Goal: Task Accomplishment & Management: Manage account settings

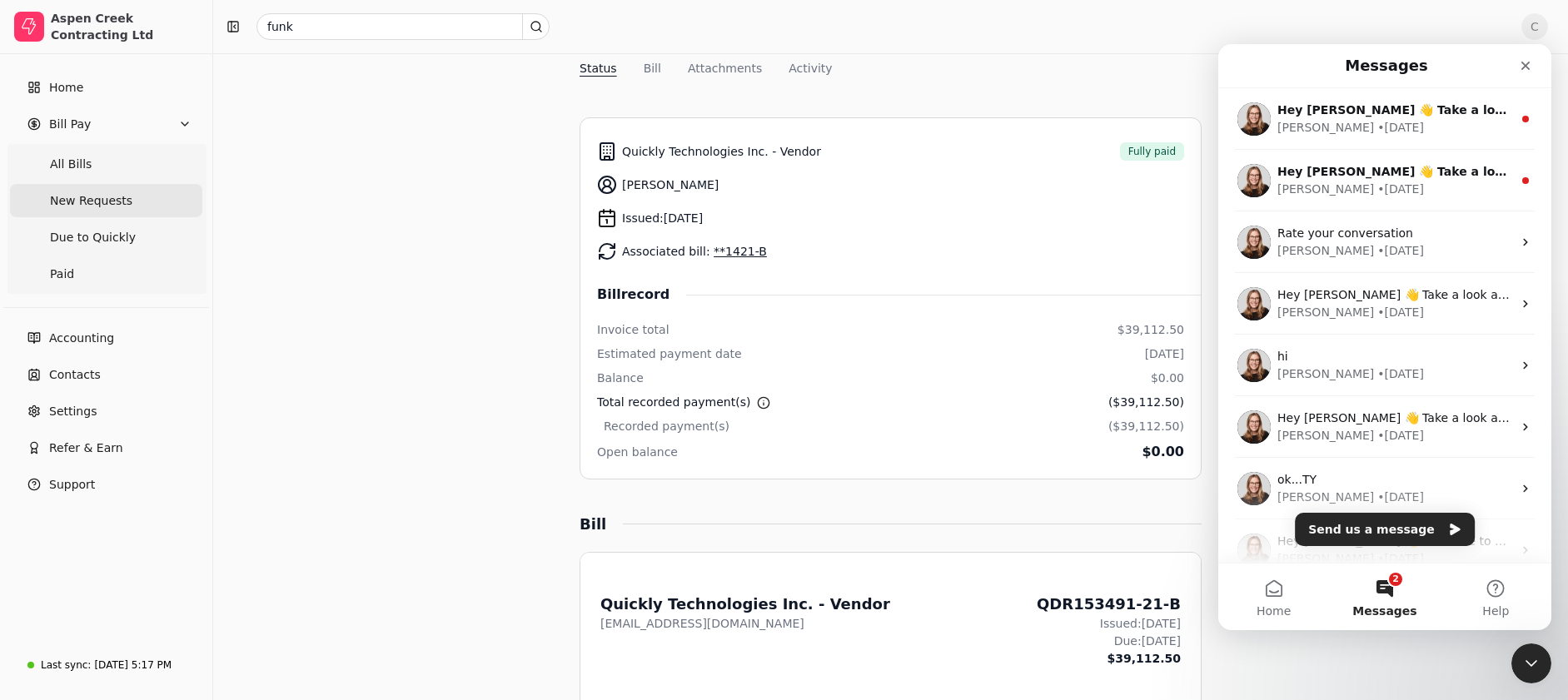
click at [72, 207] on span "New Requests" at bounding box center [91, 201] width 83 height 18
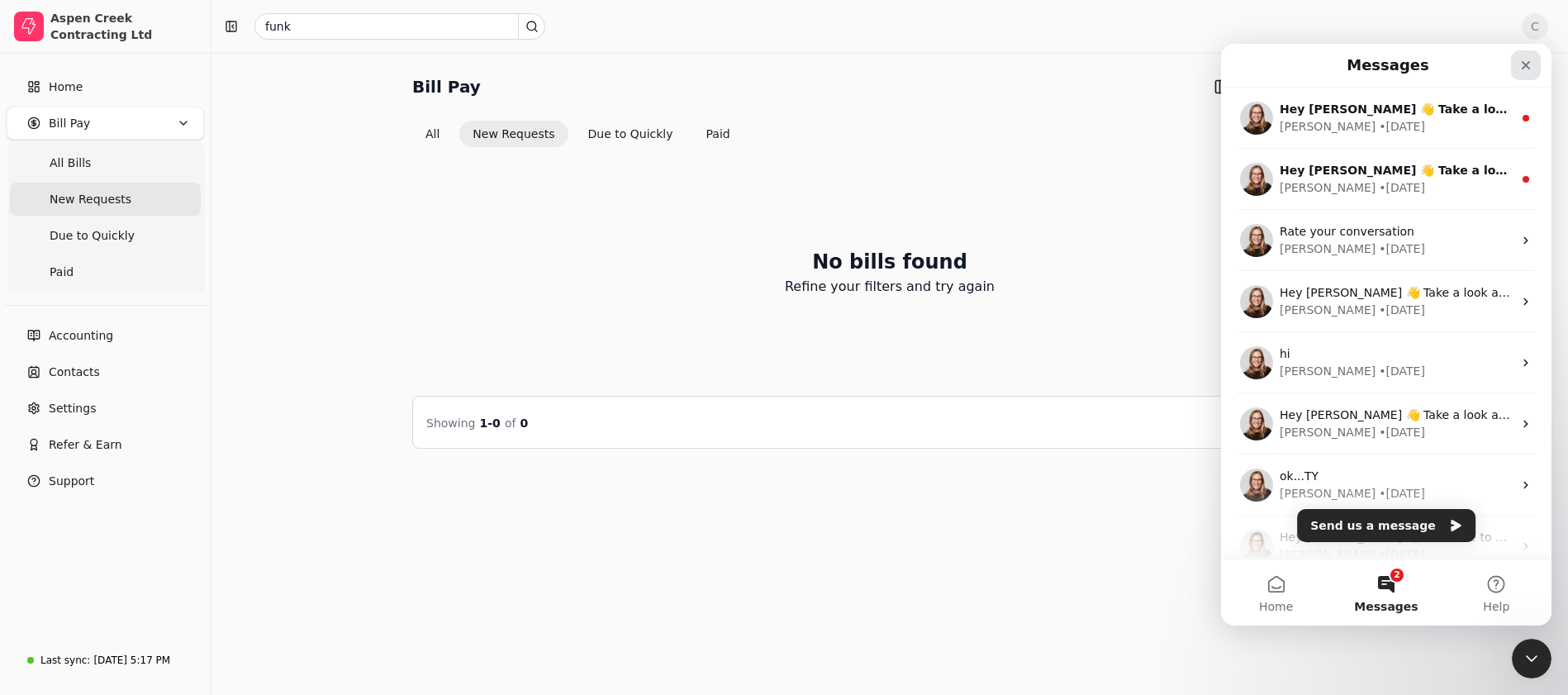
click at [1517, 67] on div "Close" at bounding box center [1526, 65] width 30 height 30
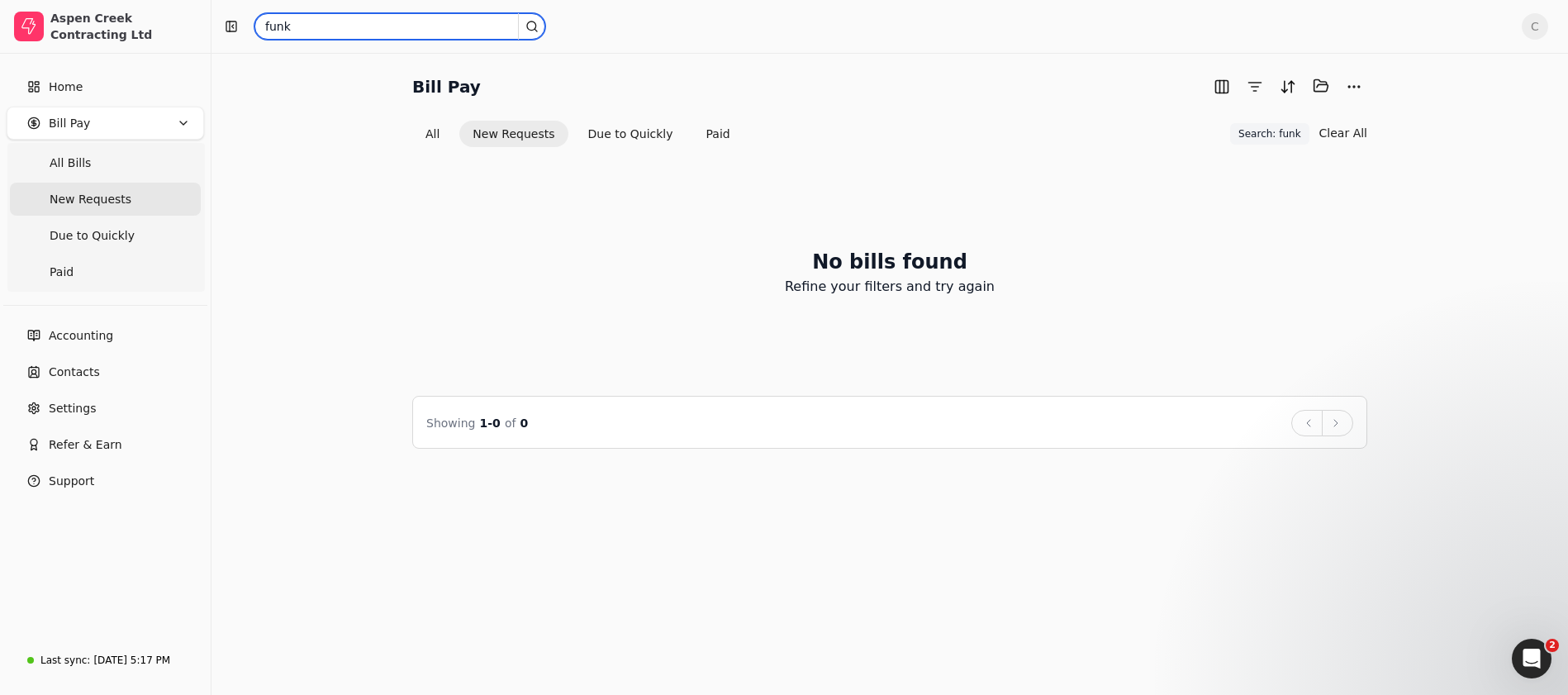
click at [479, 30] on input "funk" at bounding box center [399, 27] width 290 height 27
drag, startPoint x: 301, startPoint y: 32, endPoint x: 224, endPoint y: 22, distance: 77.6
click at [224, 22] on div "funk" at bounding box center [864, 27] width 1291 height 27
click at [440, 135] on button "All" at bounding box center [433, 134] width 40 height 27
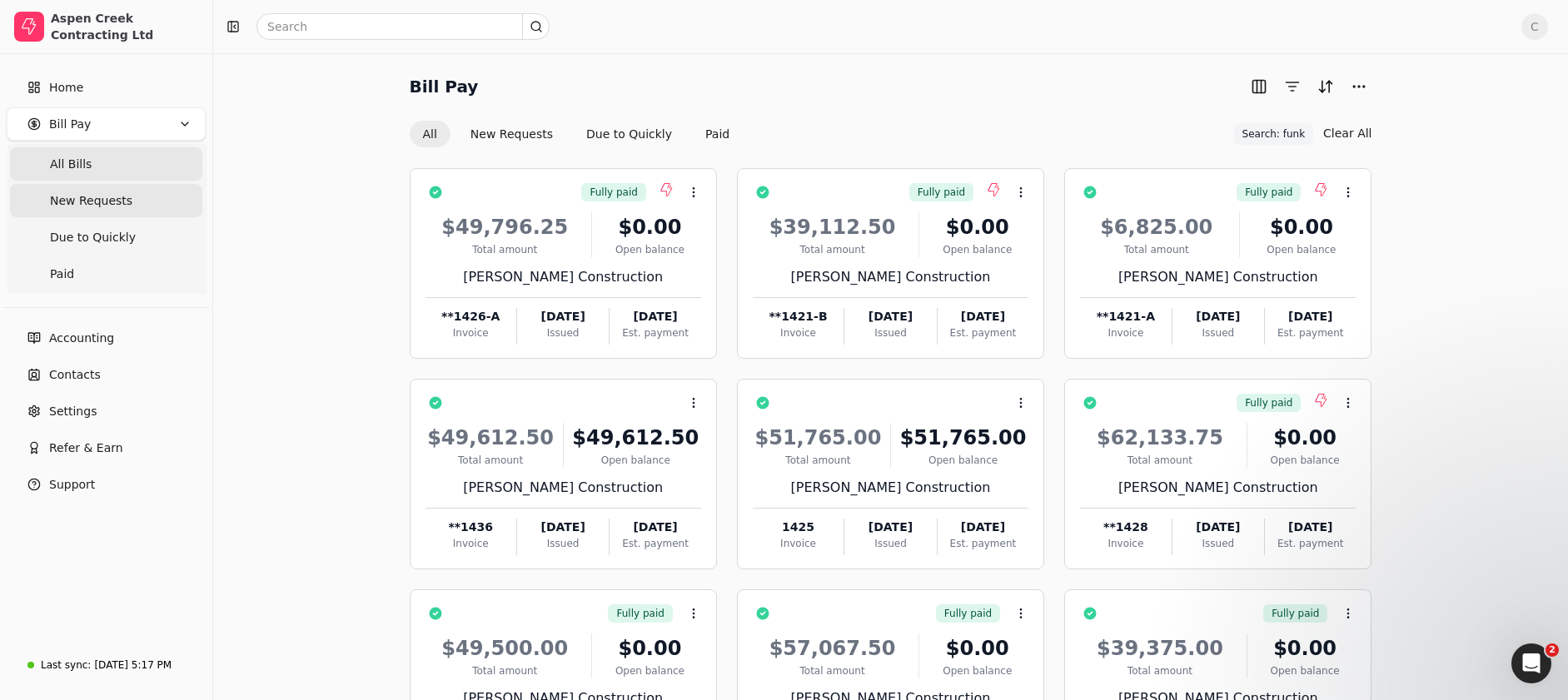
click at [109, 196] on span "New Requests" at bounding box center [91, 201] width 83 height 18
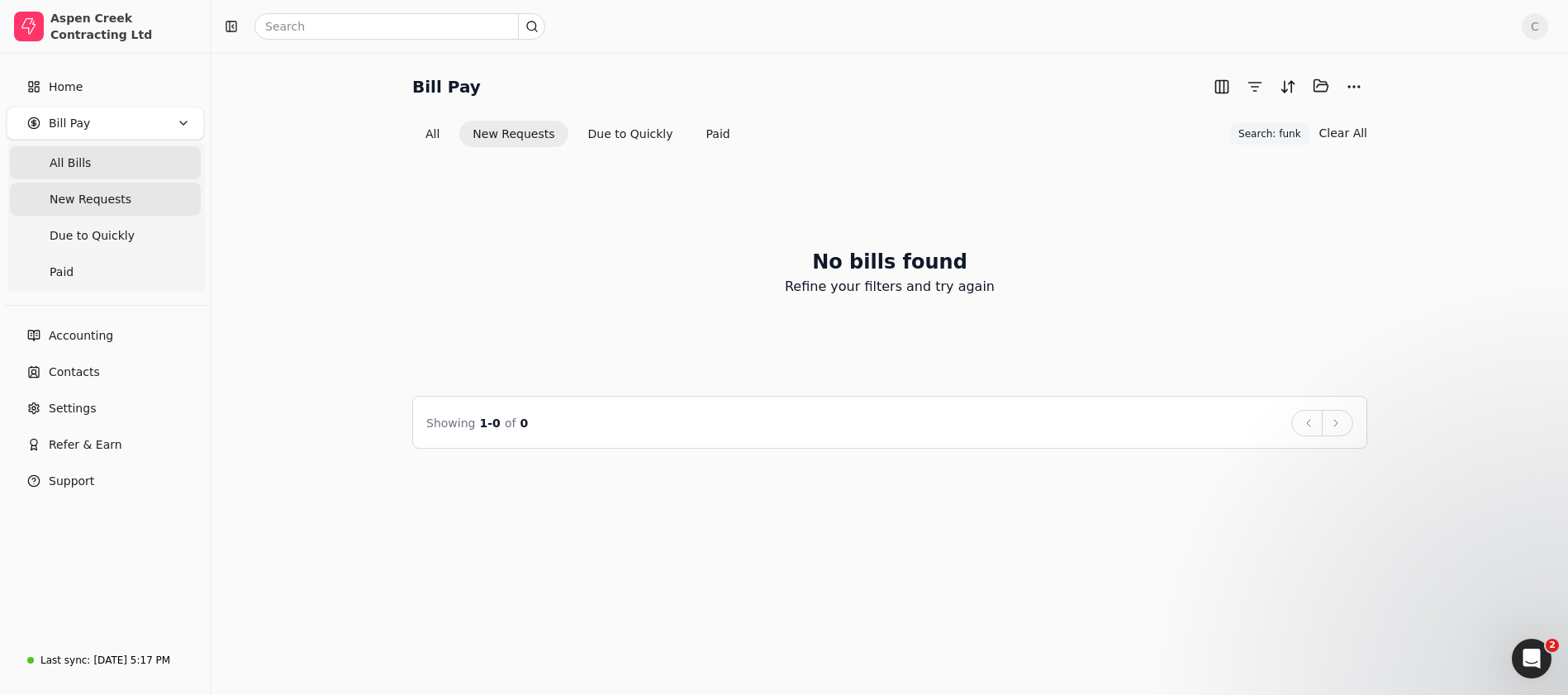
click at [115, 169] on Bills "All Bills" at bounding box center [105, 162] width 191 height 33
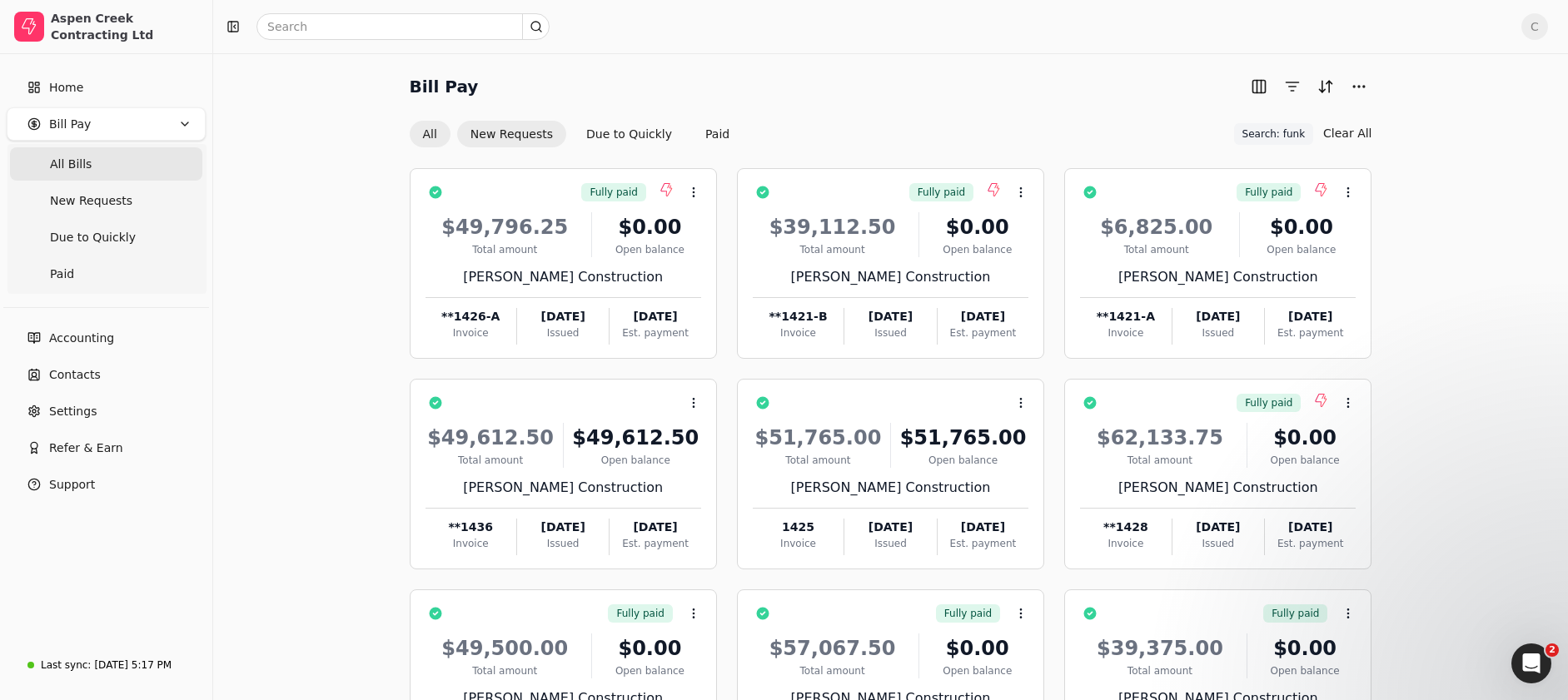
click at [505, 132] on button "New Requests" at bounding box center [511, 134] width 109 height 27
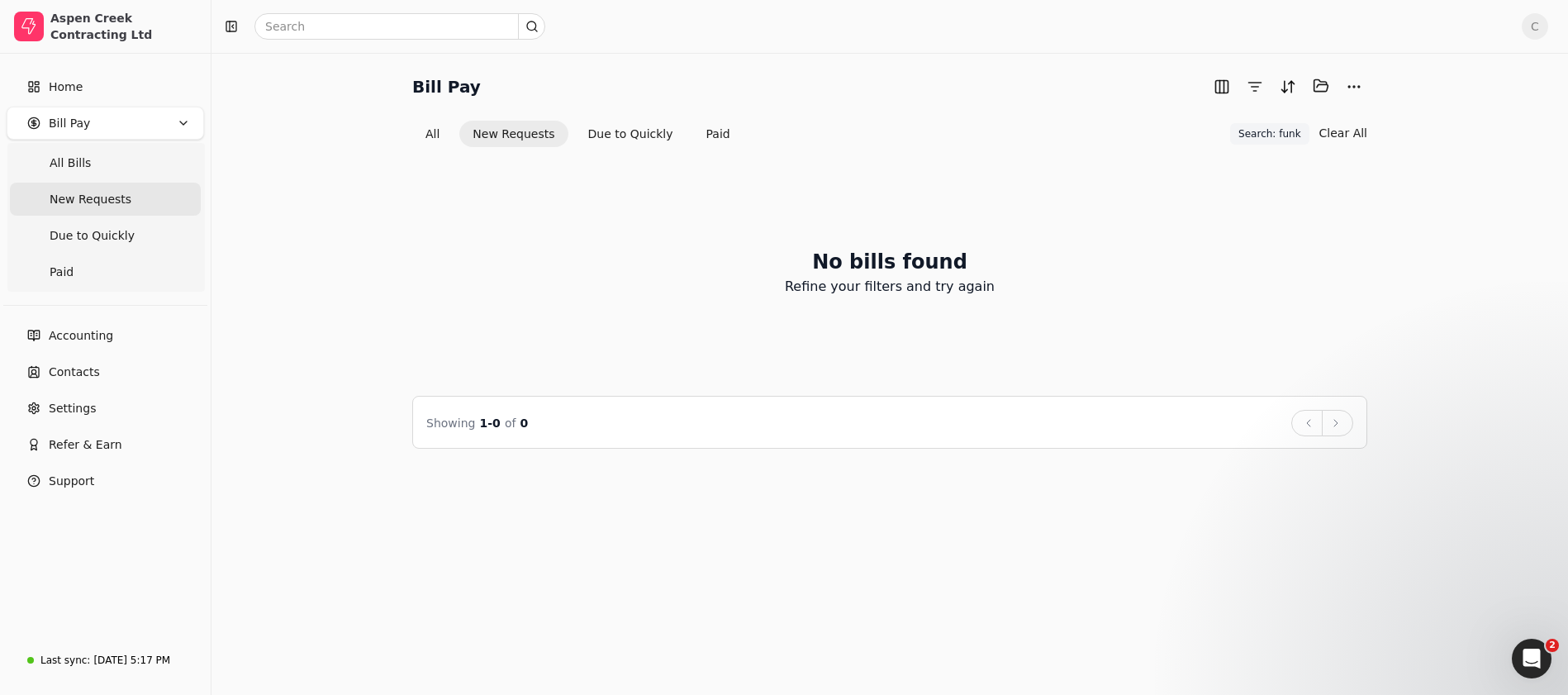
click at [1355, 131] on button "Clear All" at bounding box center [1343, 133] width 48 height 27
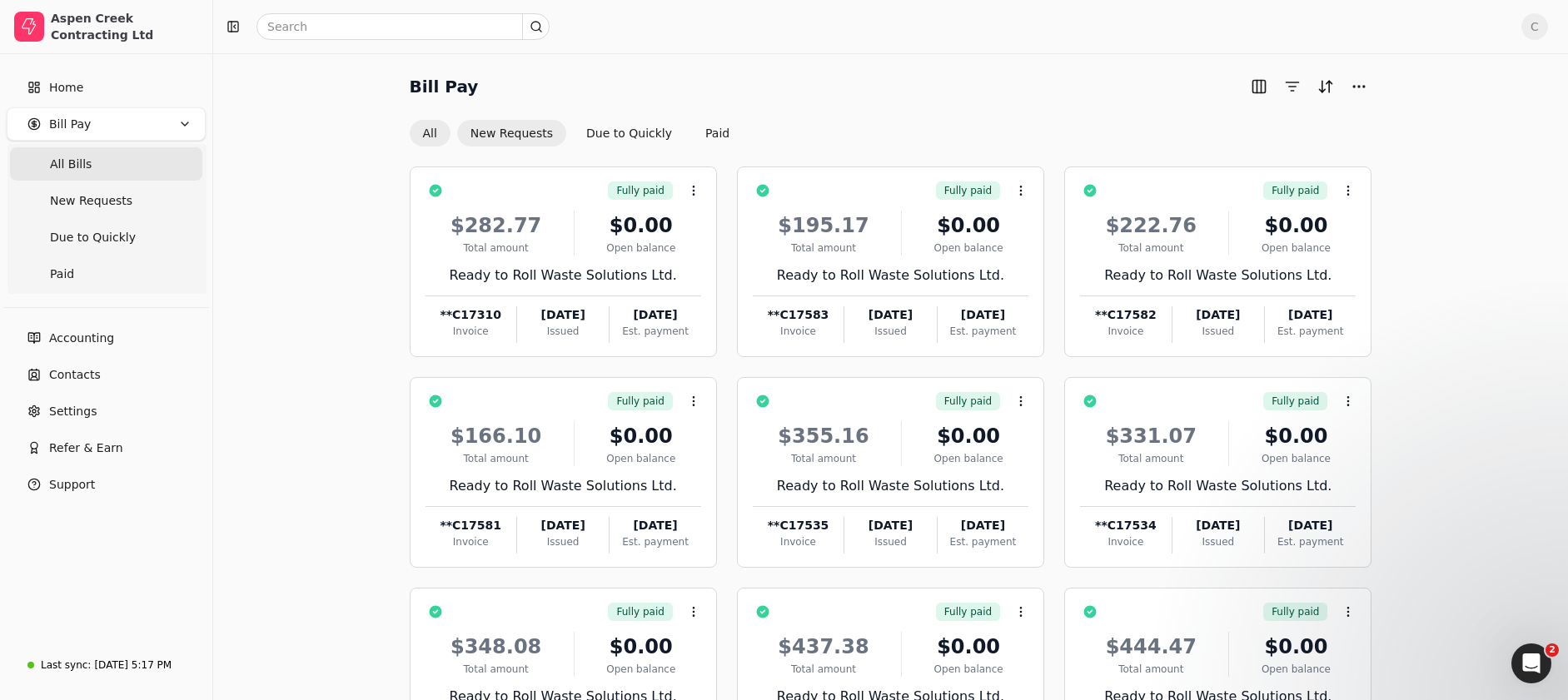
click at [523, 133] on button "New Requests" at bounding box center [511, 133] width 109 height 27
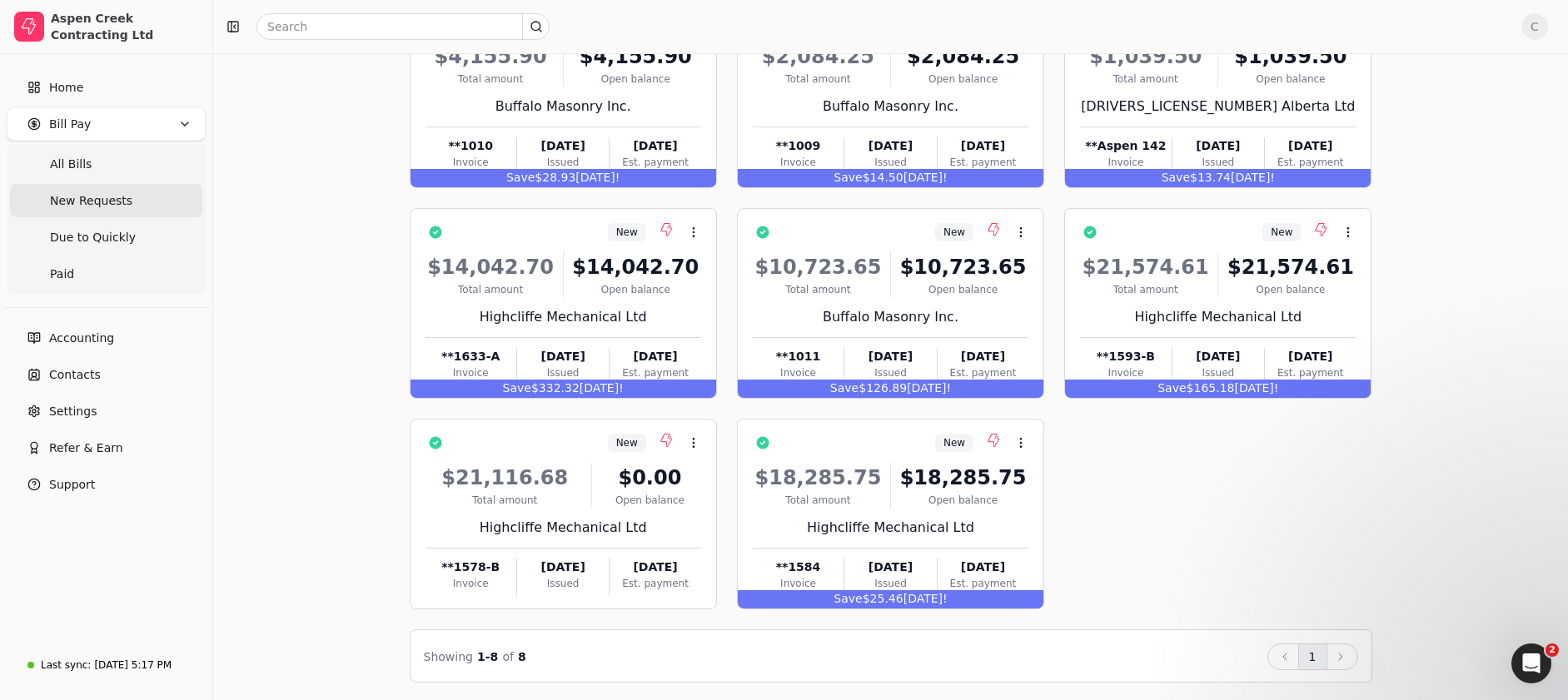
scroll to position [171, 0]
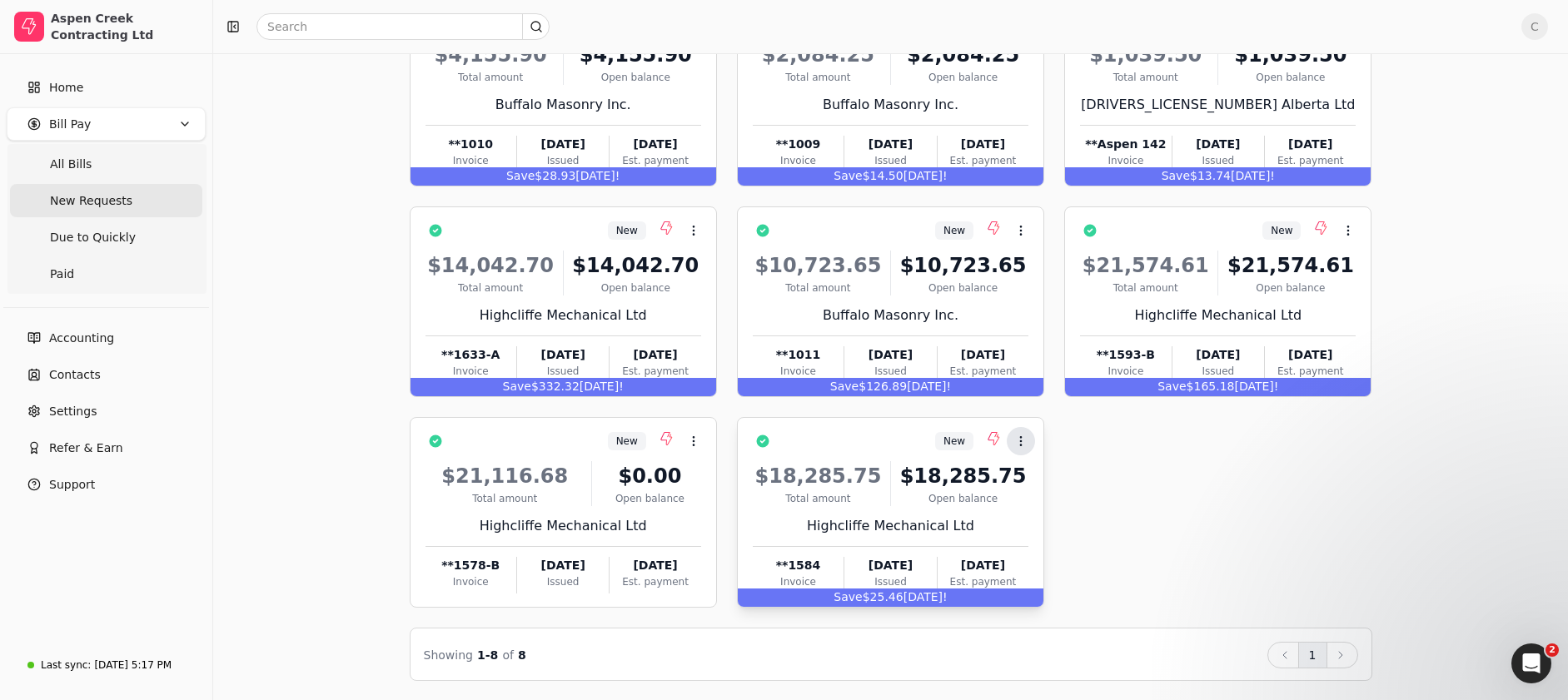
click at [1020, 440] on circle at bounding box center [1020, 440] width 1 height 1
click at [1027, 476] on li "Open" at bounding box center [1100, 482] width 205 height 31
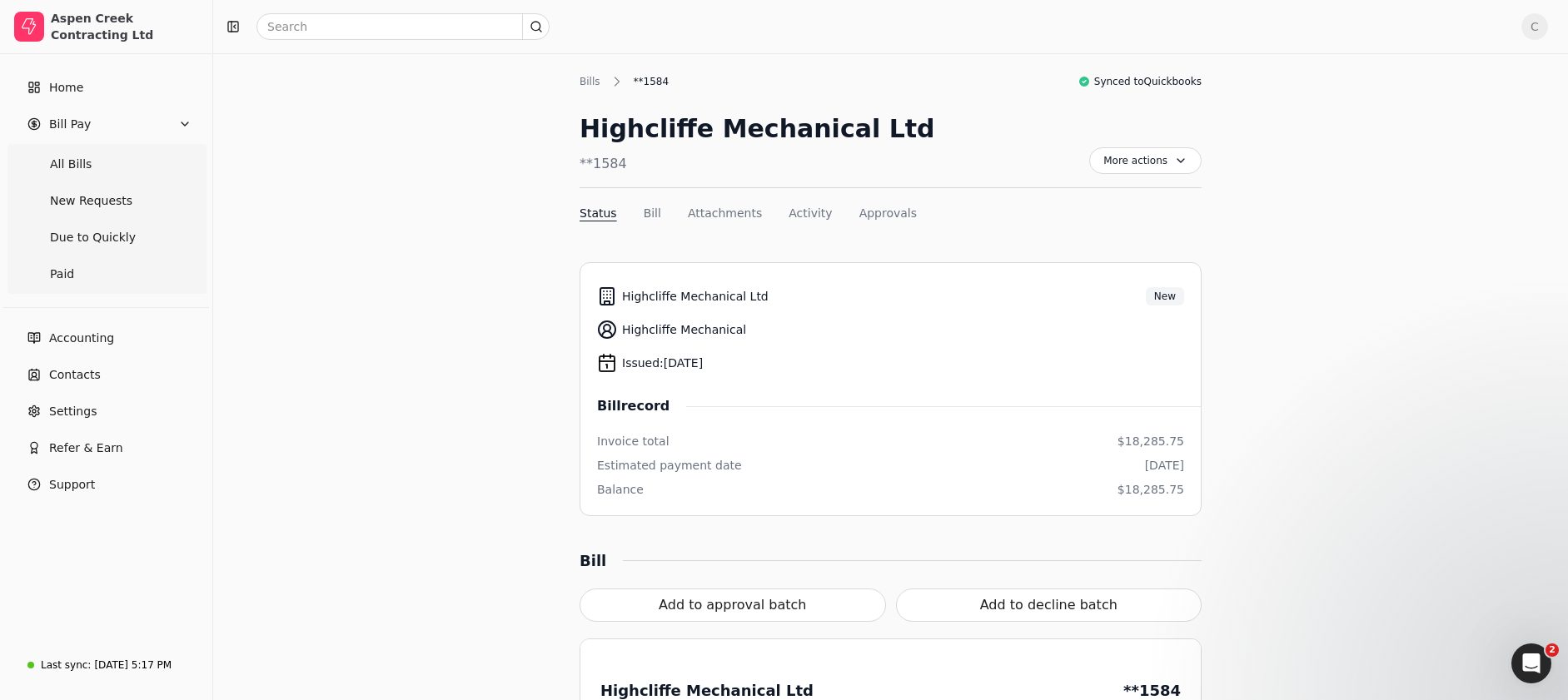
scroll to position [171, 0]
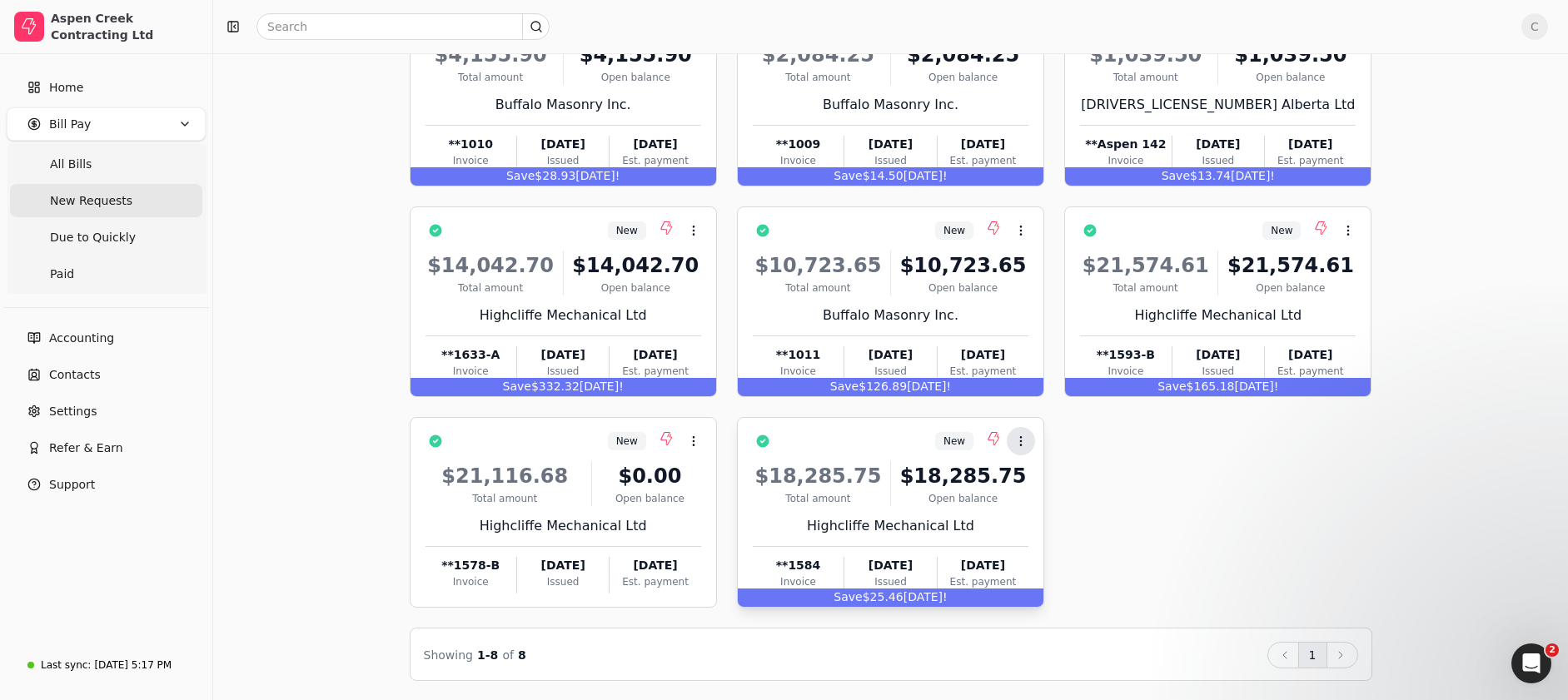
click at [1021, 437] on circle at bounding box center [1020, 437] width 1 height 1
click at [1053, 480] on span "Open" at bounding box center [1047, 482] width 31 height 18
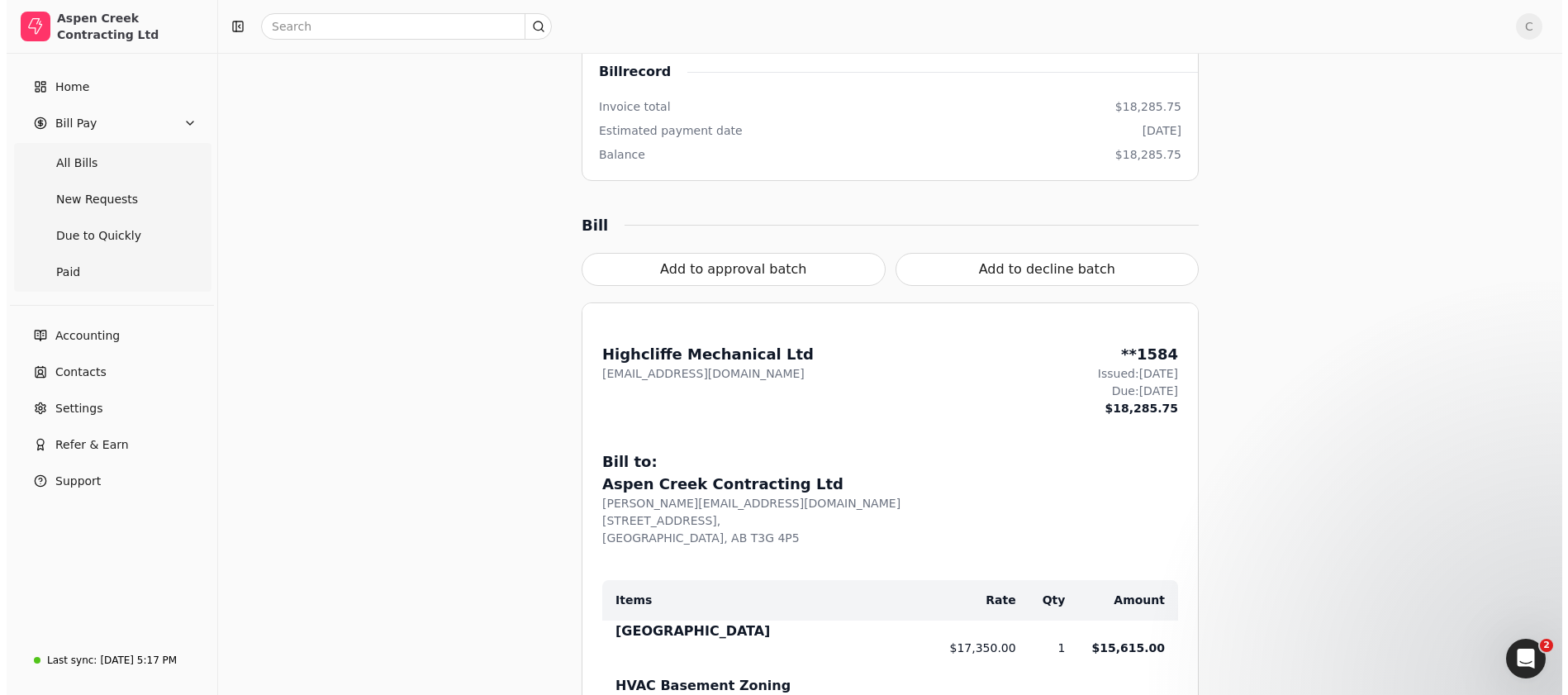
scroll to position [291, 0]
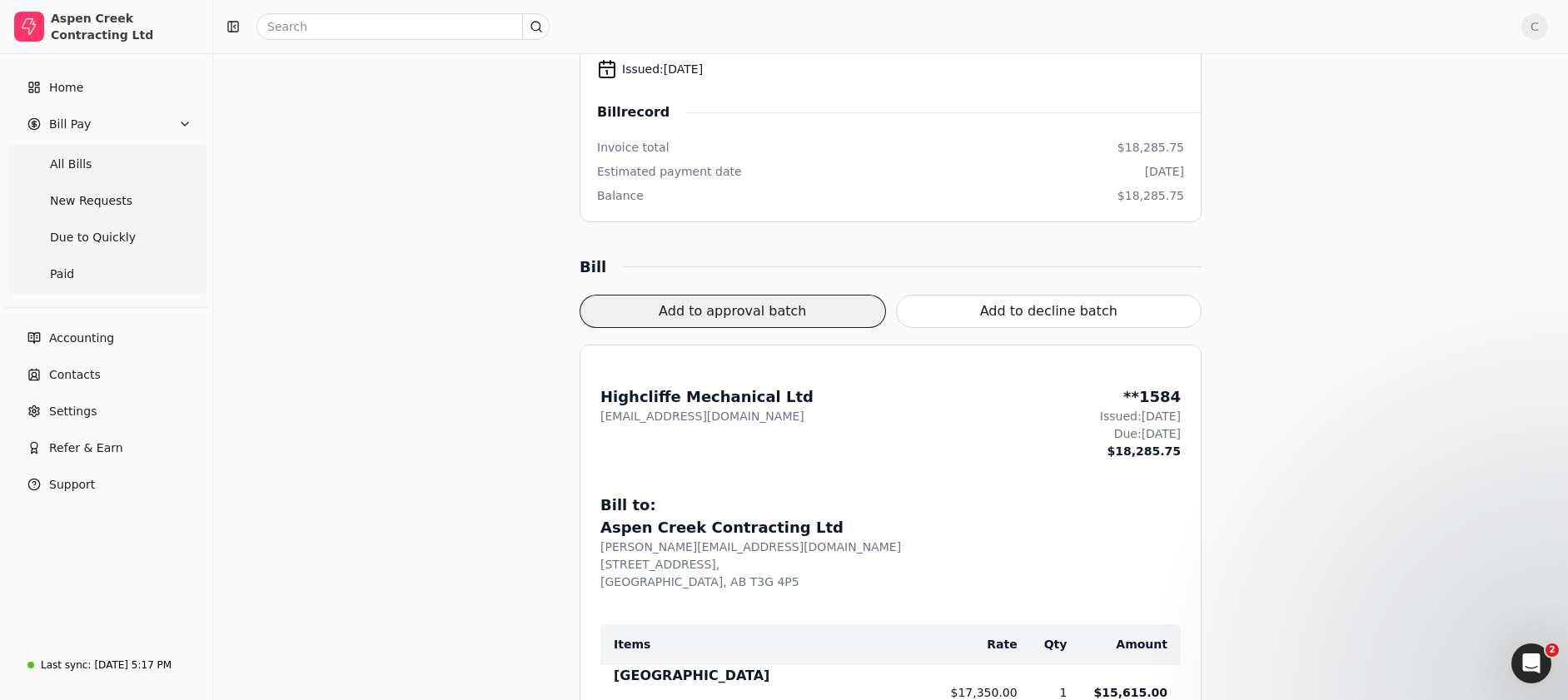
click at [716, 313] on button "Add to approval batch" at bounding box center [732, 310] width 306 height 33
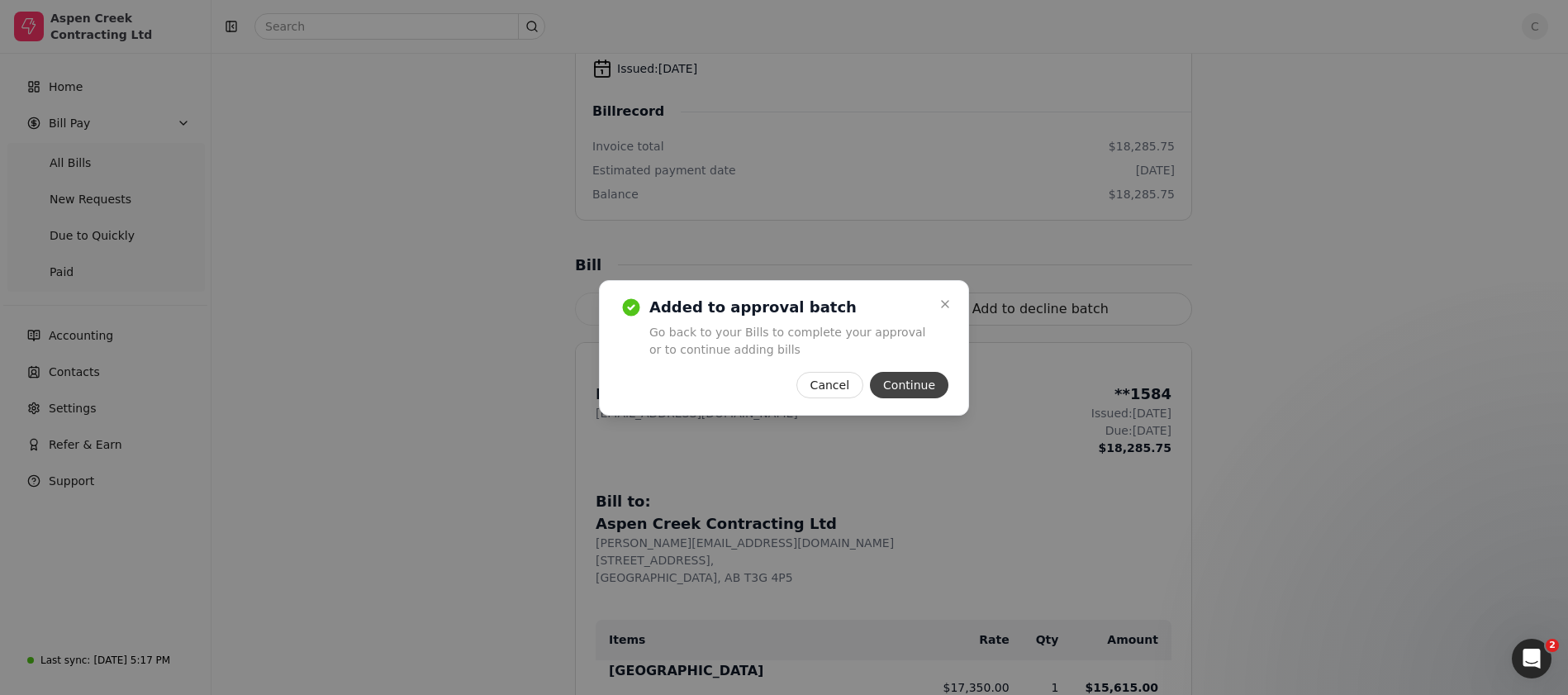
click at [902, 394] on button "Continue" at bounding box center [909, 385] width 79 height 27
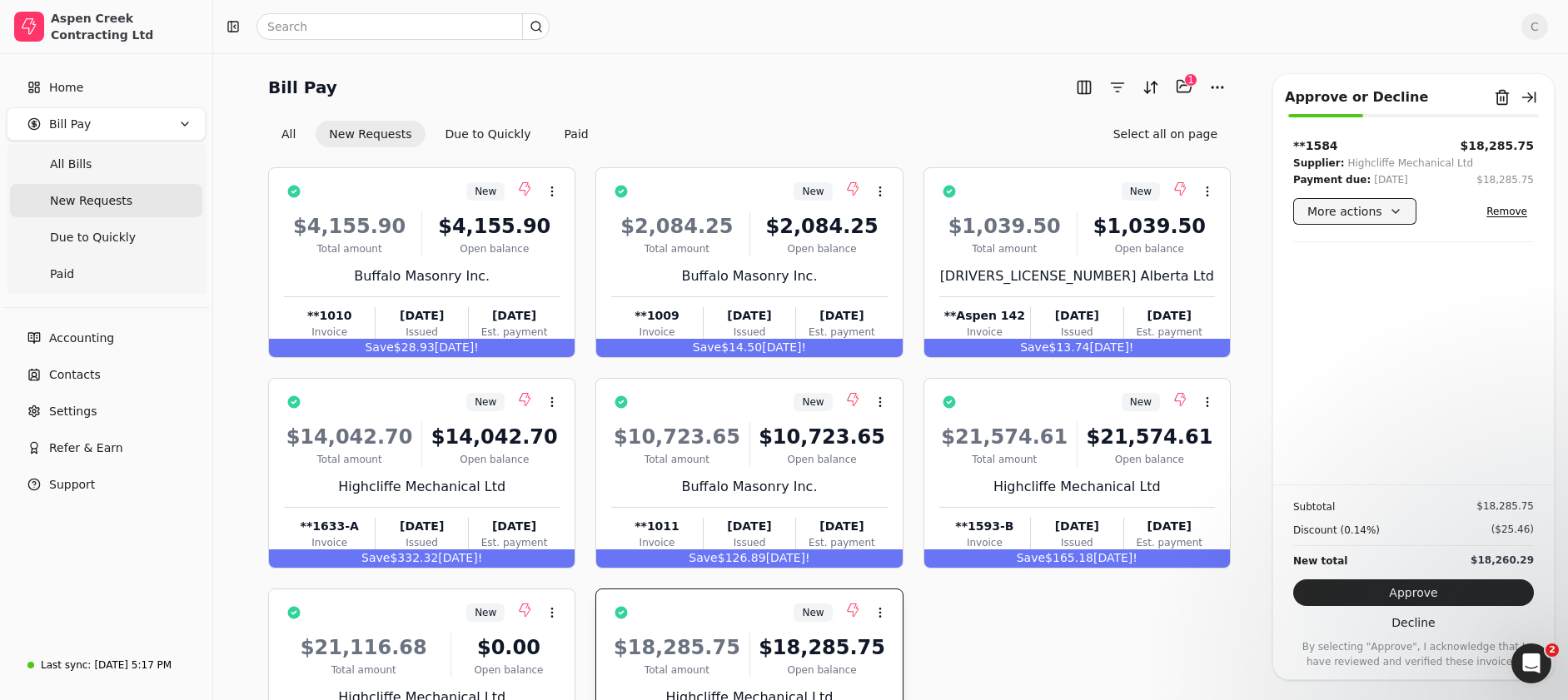
click at [1399, 214] on button "More actions" at bounding box center [1355, 212] width 123 height 27
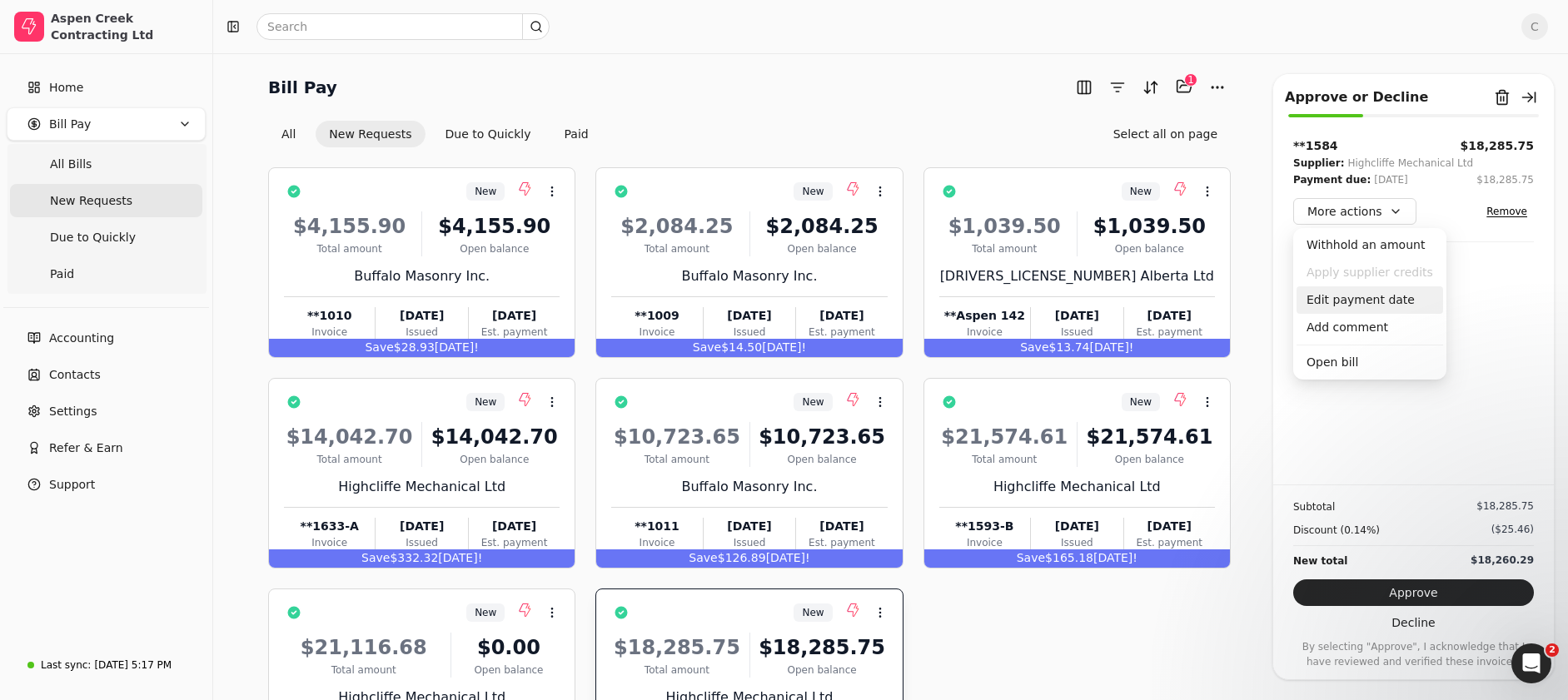
click at [1382, 298] on div "Edit payment date" at bounding box center [1370, 300] width 147 height 28
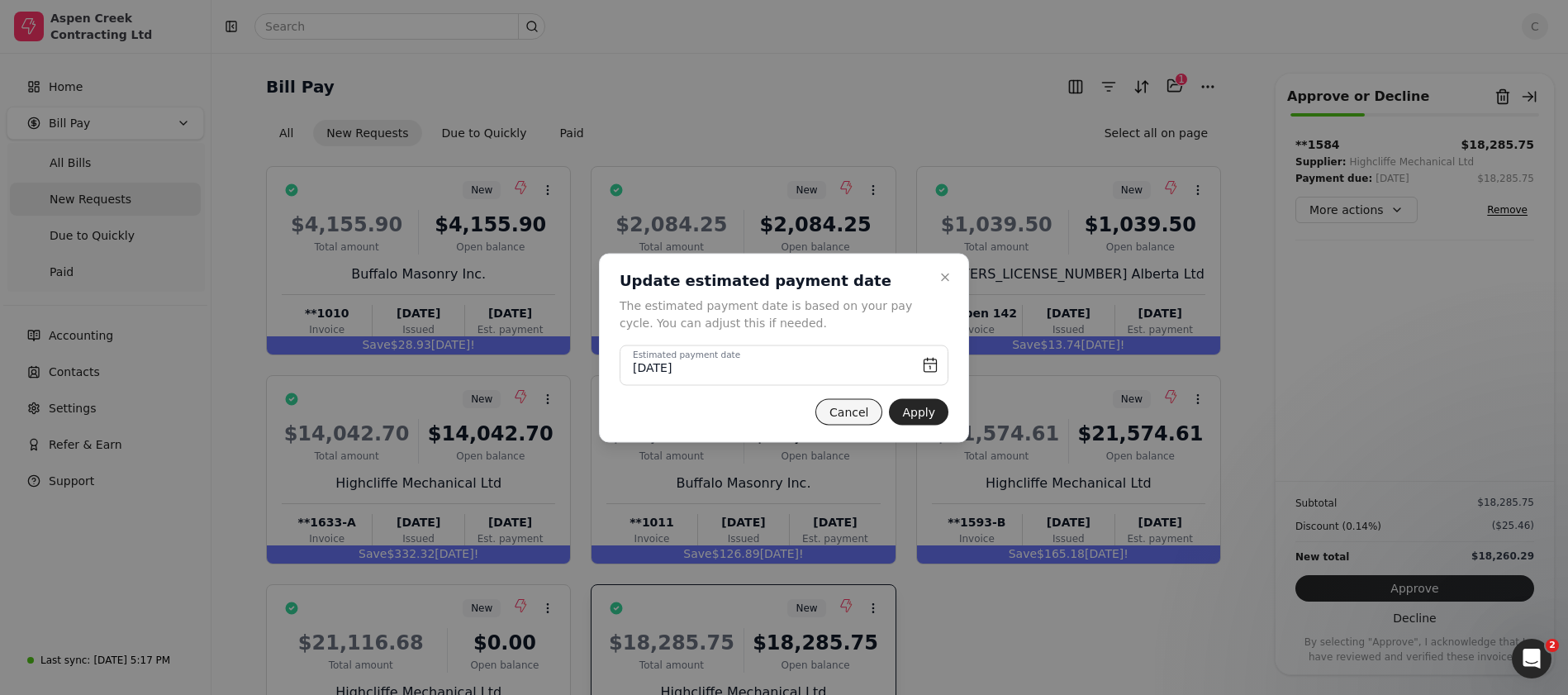
click at [857, 414] on button "Cancel" at bounding box center [849, 412] width 67 height 27
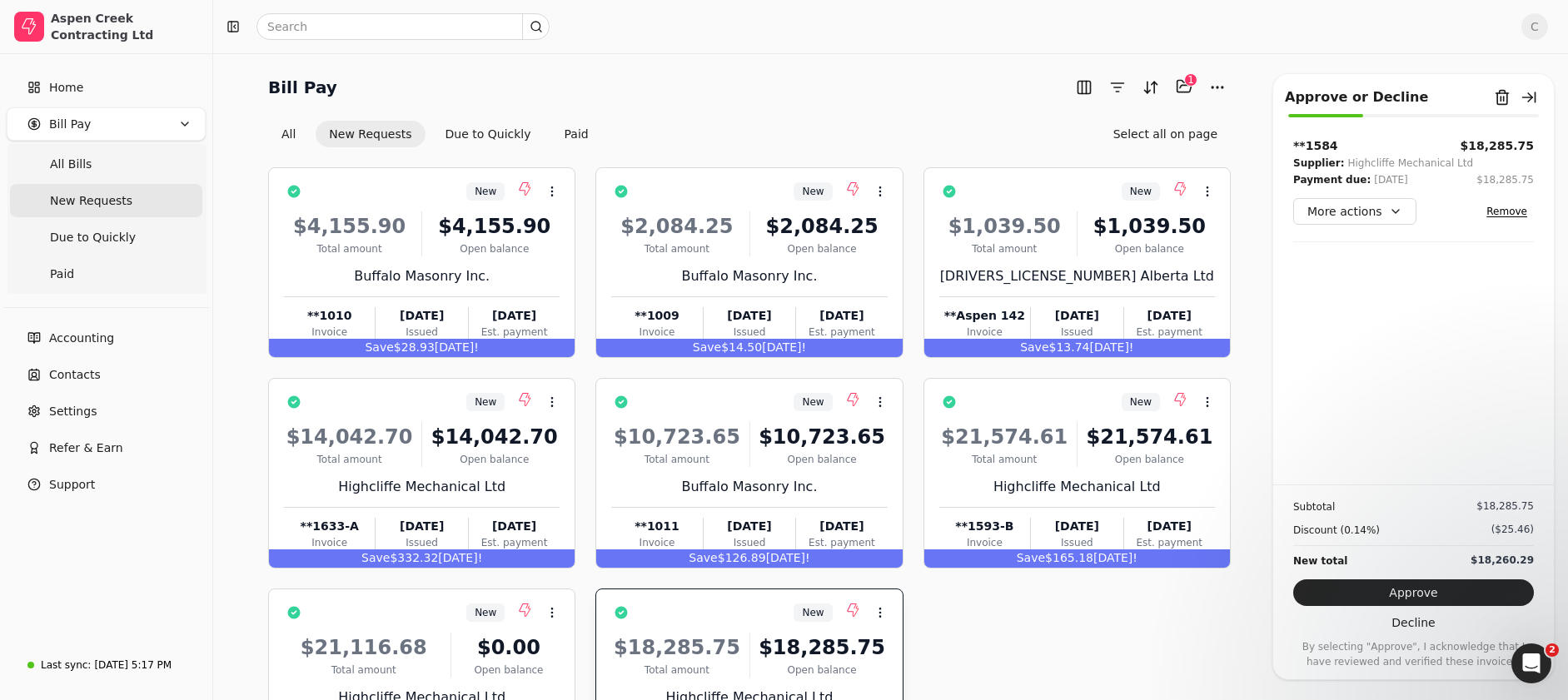
click at [1306, 29] on div at bounding box center [864, 27] width 1288 height 27
click at [1506, 96] on button "Remove from batch" at bounding box center [1502, 98] width 27 height 27
click at [1495, 196] on button "Yes" at bounding box center [1510, 190] width 30 height 20
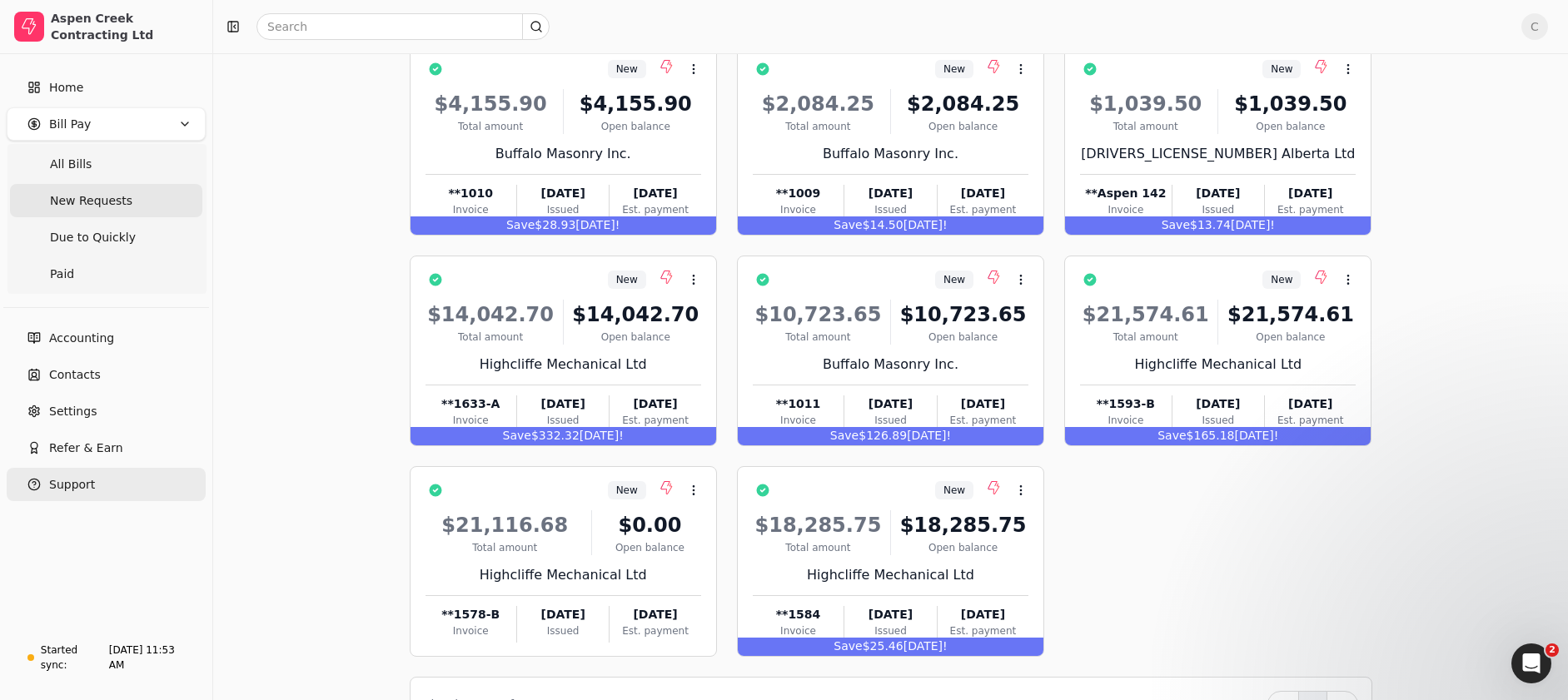
scroll to position [88, 0]
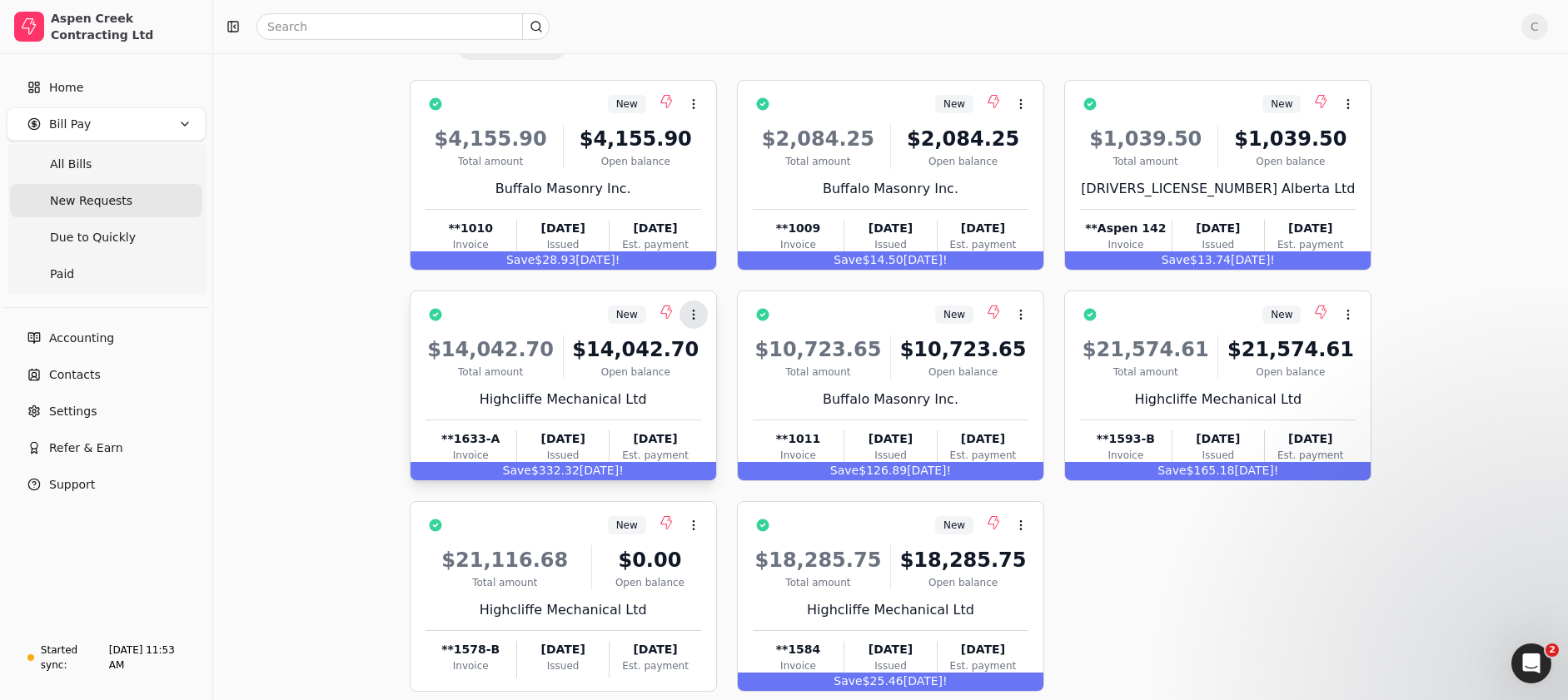
click at [695, 305] on button "Context Menu Button" at bounding box center [693, 315] width 29 height 29
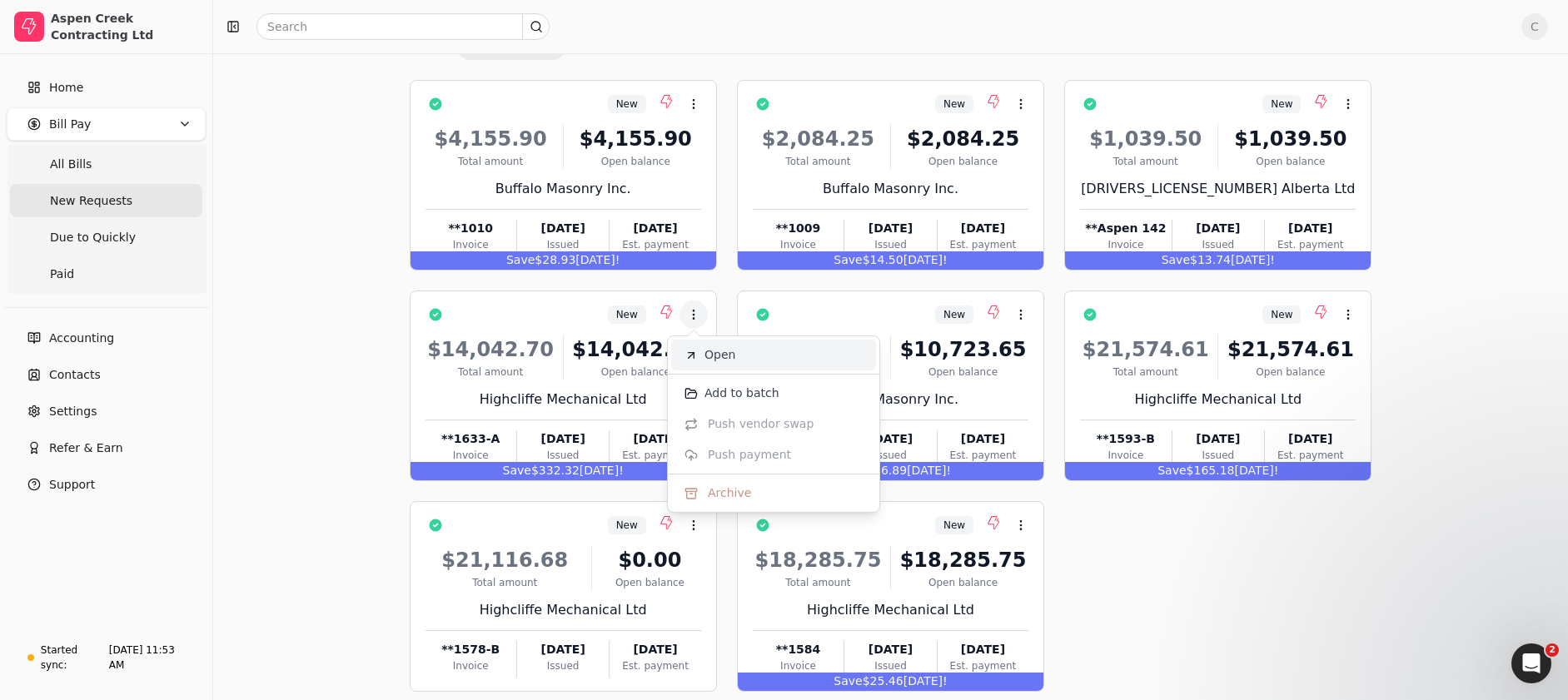
click at [725, 352] on span "Open" at bounding box center [719, 355] width 31 height 18
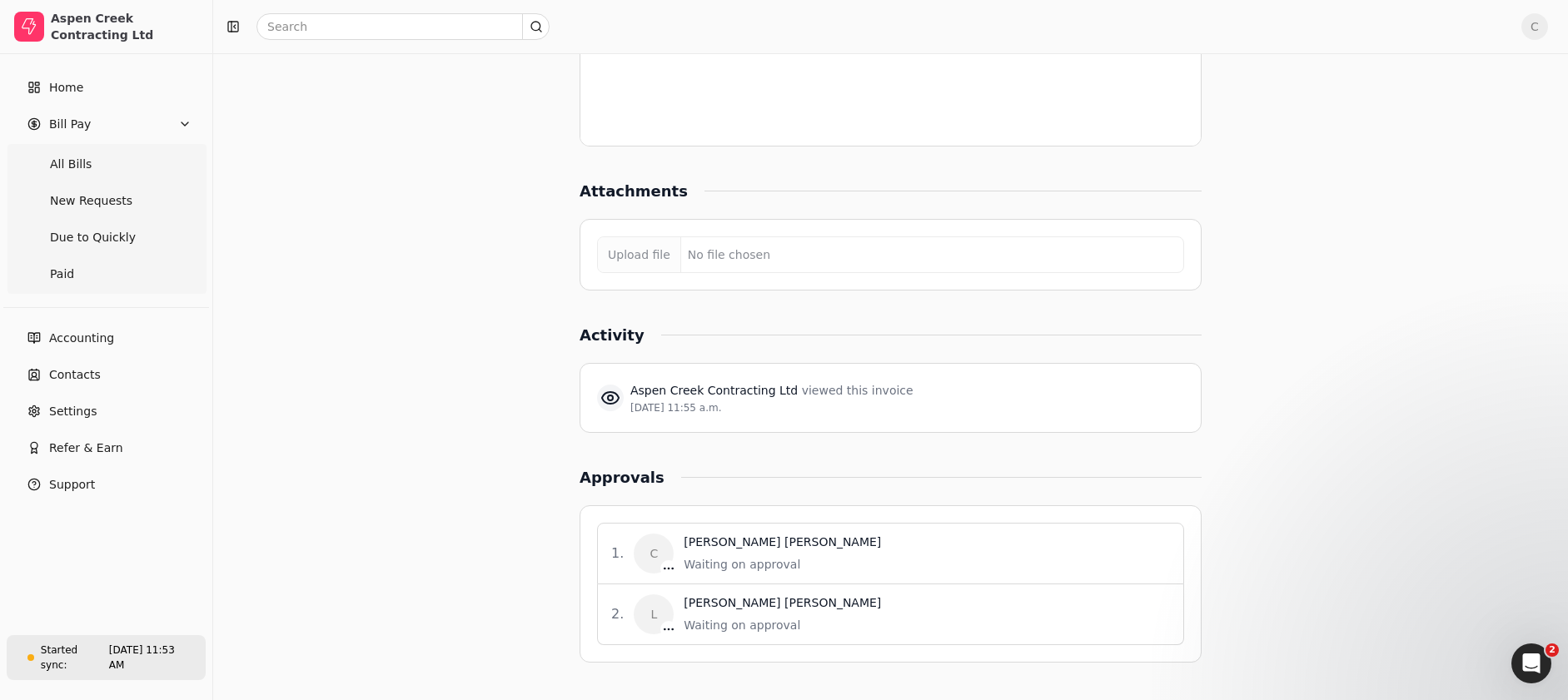
scroll to position [1291, 0]
